Goal: Task Accomplishment & Management: Use online tool/utility

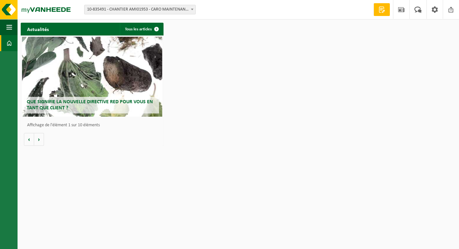
click at [175, 10] on span "10-835491 - CHANTIER AMI01953 - CARO MAINTENANCE - [GEOGRAPHIC_DATA]" at bounding box center [140, 9] width 111 height 9
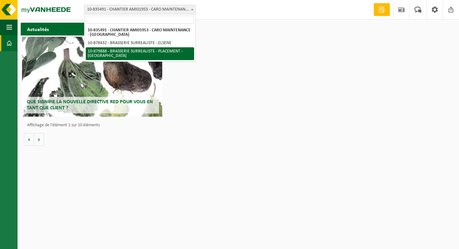
select select "109117"
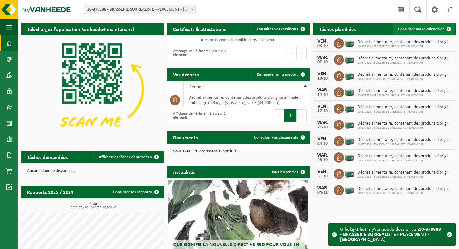
click at [432, 31] on span "Consulter votre calendrier" at bounding box center [421, 29] width 46 height 4
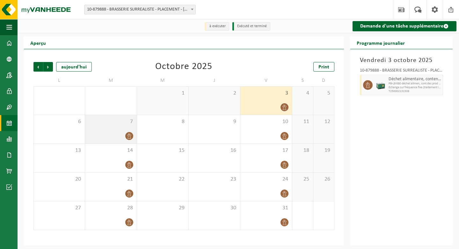
click at [118, 128] on div "7" at bounding box center [110, 129] width 51 height 28
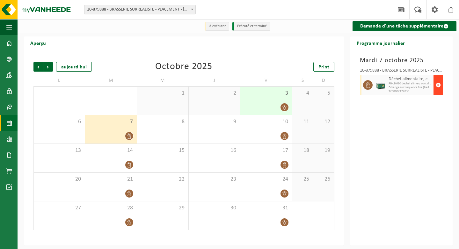
click at [439, 86] on span "button" at bounding box center [438, 84] width 5 height 13
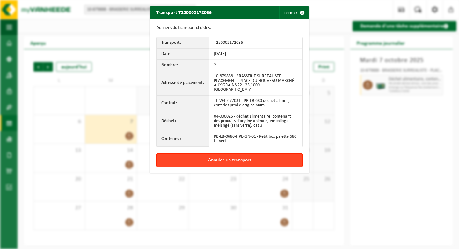
click at [251, 153] on button "Annuler un transport" at bounding box center [229, 159] width 147 height 13
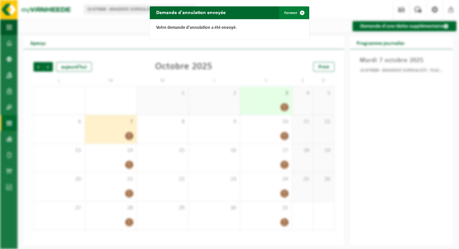
click at [294, 15] on button "Fermer" at bounding box center [293, 12] width 29 height 13
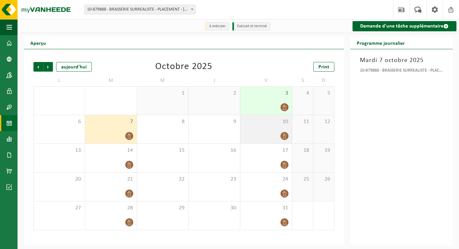
click at [272, 132] on div at bounding box center [266, 135] width 45 height 9
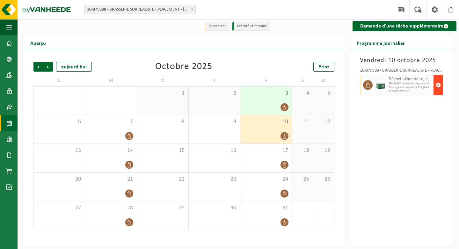
click at [438, 88] on span "button" at bounding box center [438, 84] width 5 height 13
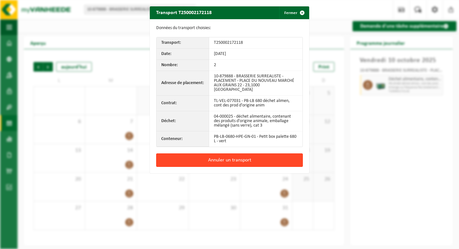
click at [263, 156] on button "Annuler un transport" at bounding box center [229, 159] width 147 height 13
